Goal: Task Accomplishment & Management: Manage account settings

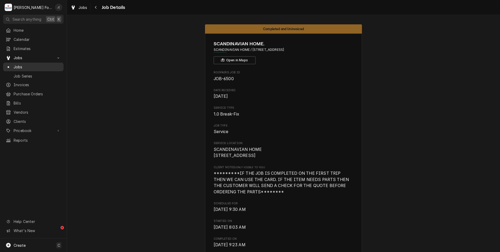
click at [23, 64] on span "Jobs" at bounding box center [37, 66] width 47 height 5
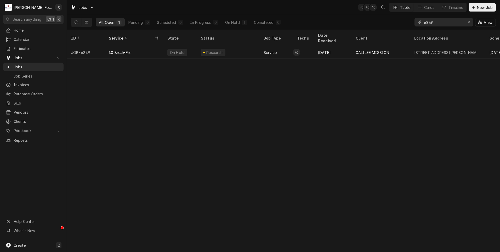
drag, startPoint x: 436, startPoint y: 23, endPoint x: 379, endPoint y: 26, distance: 56.9
click at [379, 26] on div "All Open 1 Pending 0 Scheduled 0 In Progress 0 On Hold 1 Completed 0 6849 View" at bounding box center [283, 22] width 425 height 15
click at [88, 25] on button "Dynamic Content Wrapper" at bounding box center [87, 22] width 10 height 8
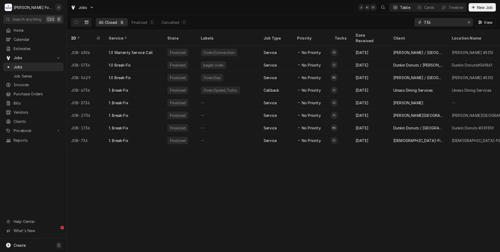
click at [447, 24] on input "736" at bounding box center [443, 22] width 39 height 8
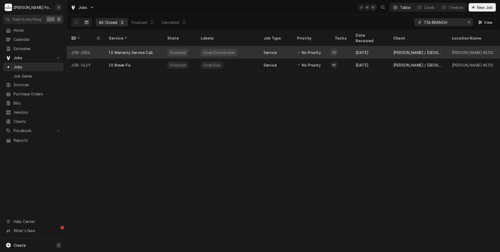
type input "736 BRANCH"
click at [360, 46] on div "[DATE]" at bounding box center [371, 52] width 38 height 13
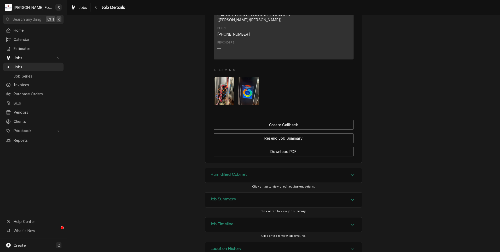
scroll to position [491, 0]
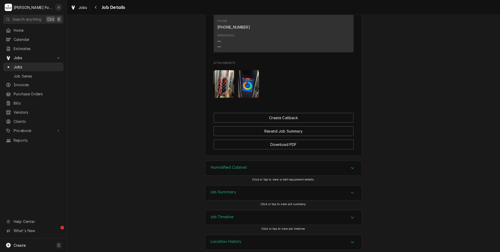
click at [250, 235] on div "Location History" at bounding box center [283, 242] width 157 height 15
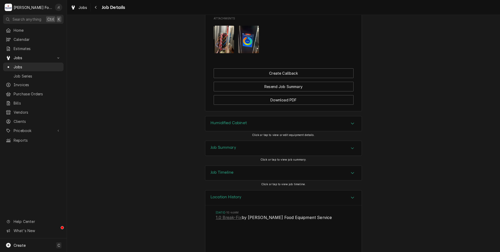
scroll to position [540, 0]
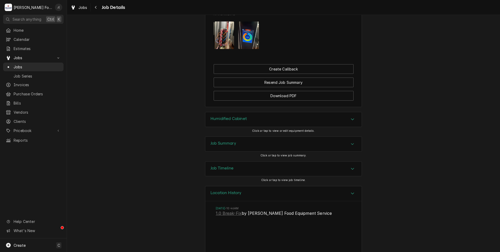
click at [250, 161] on div "Job Timeline" at bounding box center [283, 168] width 157 height 15
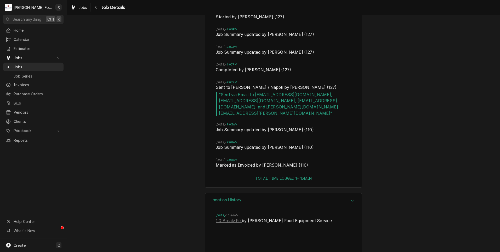
scroll to position [765, 0]
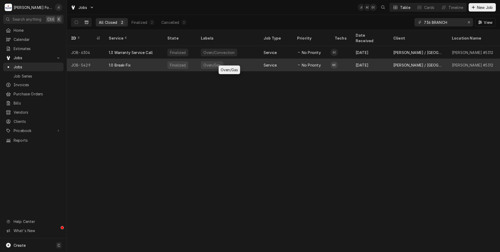
click at [247, 59] on div "Oven/Gas" at bounding box center [228, 65] width 63 height 13
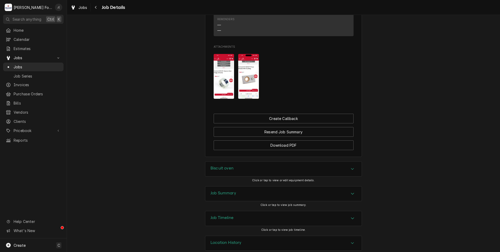
scroll to position [447, 0]
click at [233, 189] on h3 "Job Summary" at bounding box center [224, 191] width 26 height 5
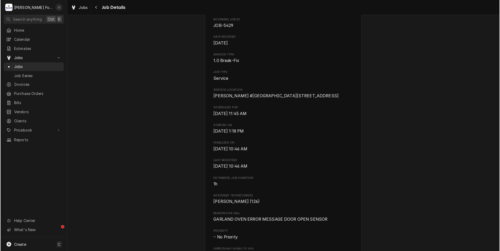
scroll to position [0, 0]
